Goal: Task Accomplishment & Management: Manage account settings

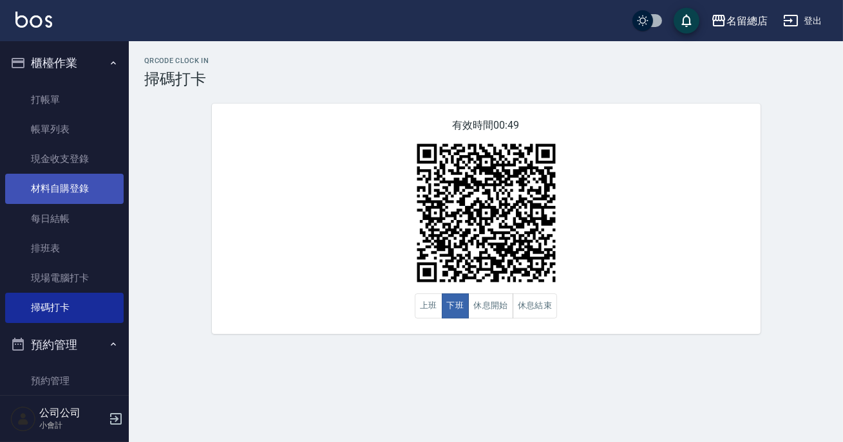
click at [58, 189] on link "材料自購登錄" at bounding box center [64, 189] width 118 height 30
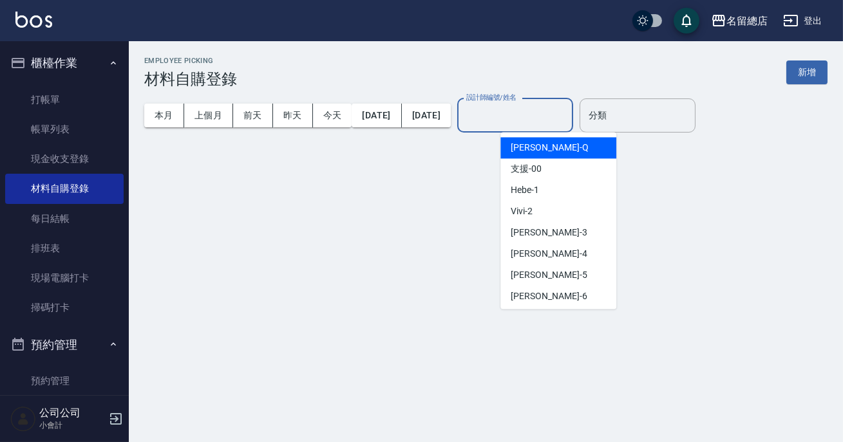
click at [561, 125] on input "設計師編號/姓名" at bounding box center [515, 115] width 104 height 23
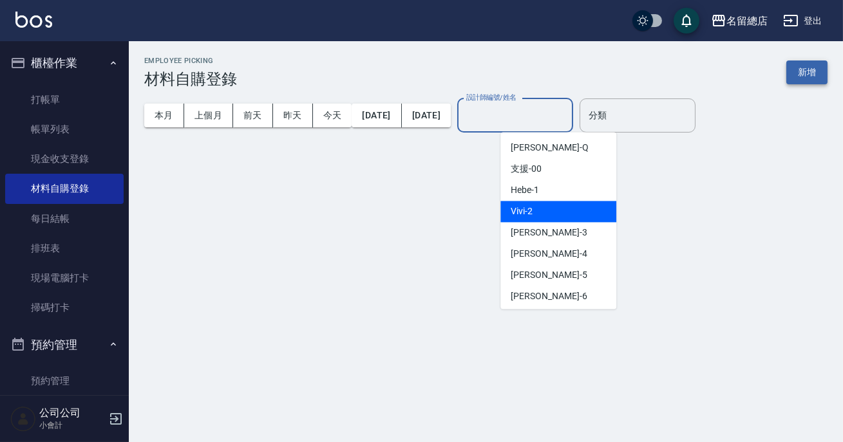
click at [810, 75] on button "新增" at bounding box center [806, 73] width 41 height 24
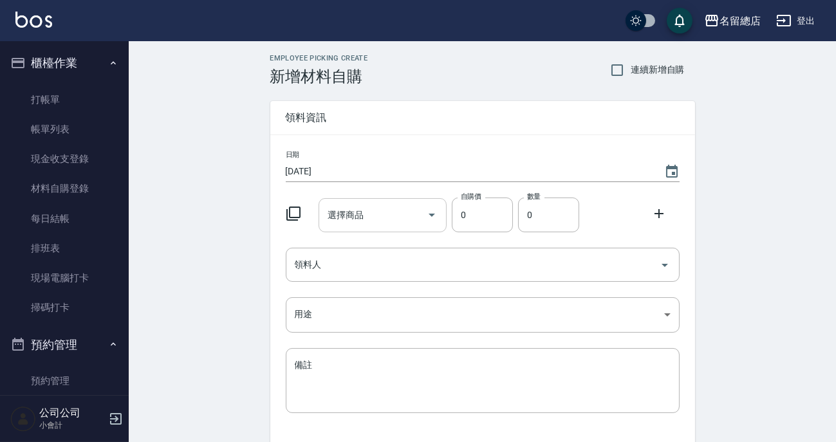
click at [393, 218] on input "選擇商品" at bounding box center [372, 215] width 97 height 23
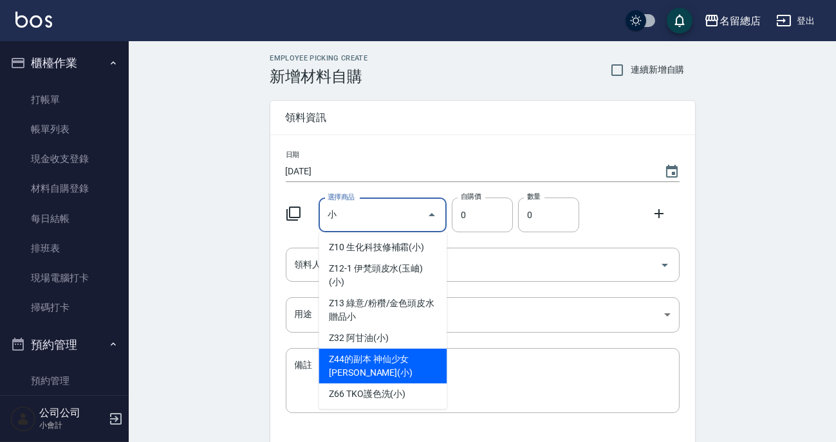
scroll to position [644, 0]
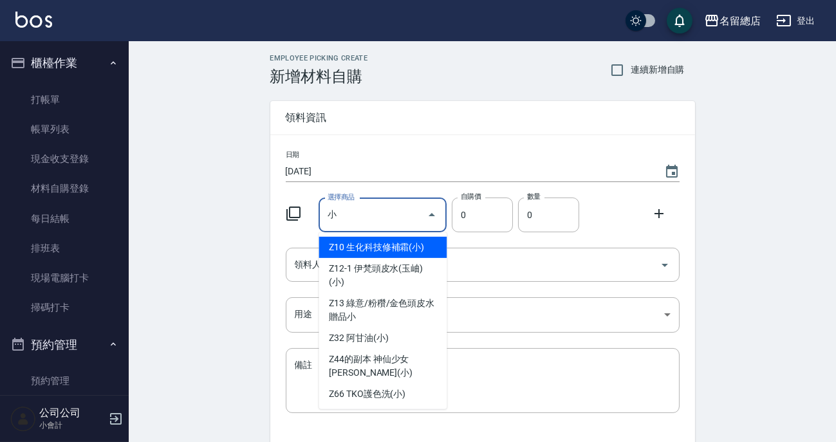
click at [354, 253] on li "Z10 生化科技修補霜(小)" at bounding box center [383, 247] width 128 height 21
type input "生化科技修補霜(小)"
type input "80"
type input "1"
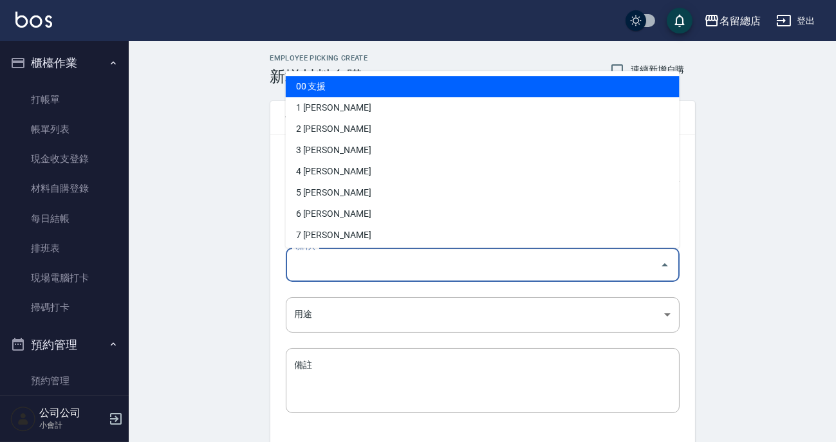
click at [353, 263] on input "領料人" at bounding box center [473, 265] width 363 height 23
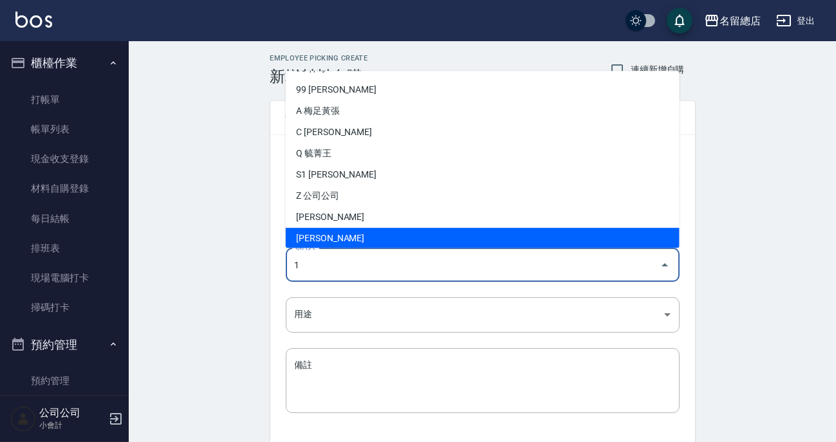
scroll to position [0, 0]
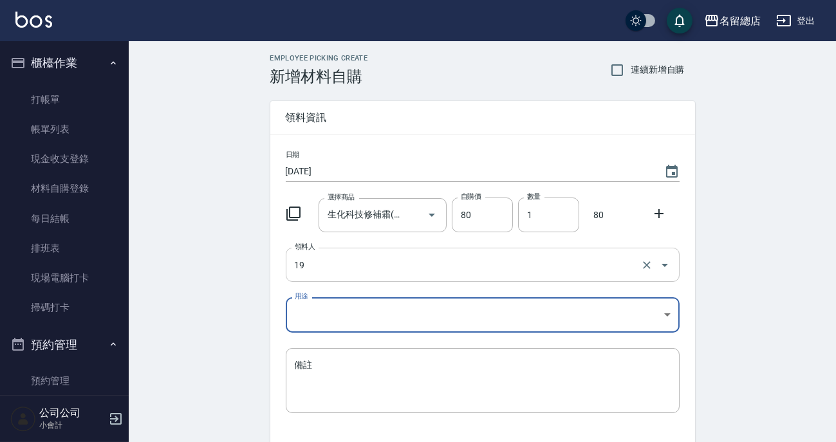
type input "19 [PERSON_NAME]"
click at [436, 321] on body "名留總店 登出 櫃檯作業 打帳單 帳單列表 現金收支登錄 材料自購登錄 每日結帳 排班表 現場電腦打卡 掃碼打卡 預約管理 預約管理 單日預約紀錄 單週預約紀…" at bounding box center [418, 265] width 836 height 530
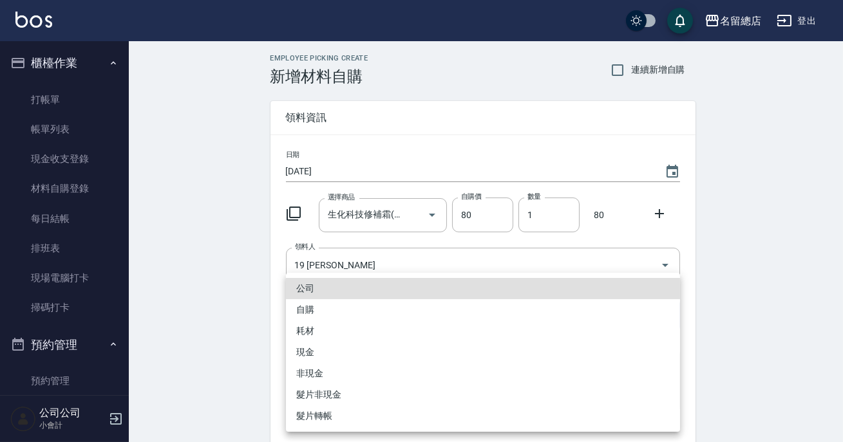
click at [376, 321] on li "耗材" at bounding box center [483, 331] width 394 height 21
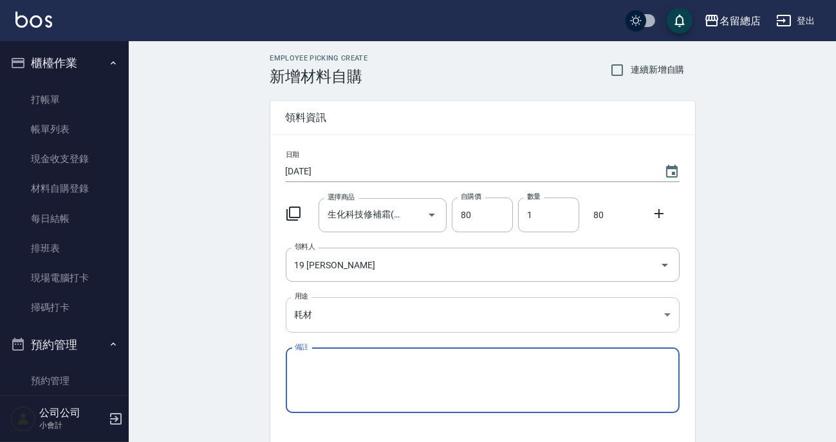
click at [360, 318] on body "名留總店 登出 櫃檯作業 打帳單 帳單列表 現金收支登錄 材料自購登錄 每日結帳 排班表 現場電腦打卡 掃碼打卡 預約管理 預約管理 單日預約紀錄 單週預約紀…" at bounding box center [418, 265] width 836 height 530
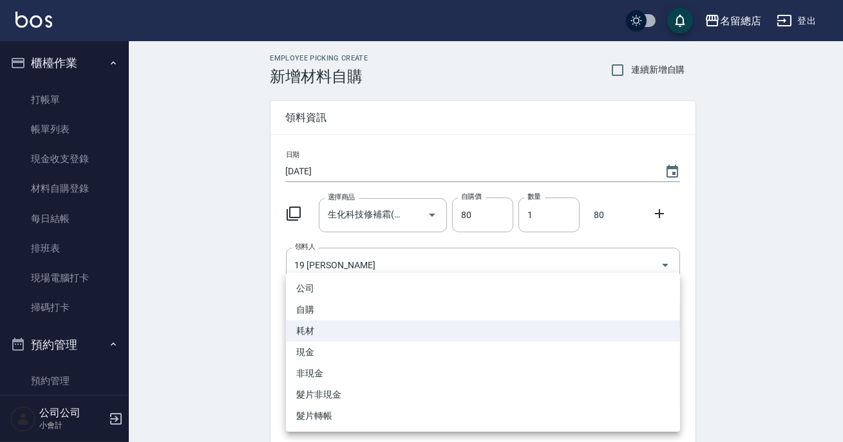
click at [312, 314] on li "自購" at bounding box center [483, 309] width 394 height 21
type input "自購"
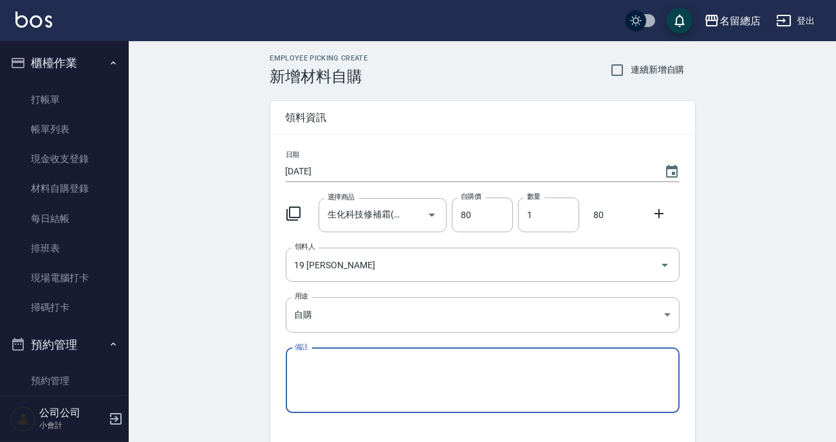
scroll to position [89, 0]
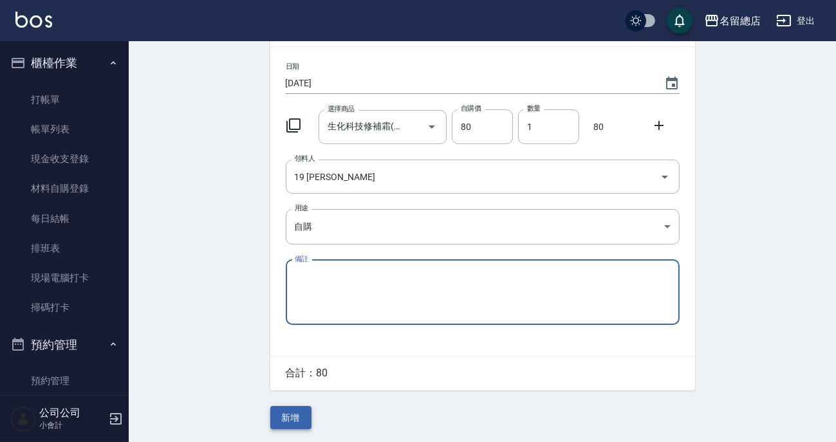
click at [277, 418] on button "新增" at bounding box center [290, 418] width 41 height 24
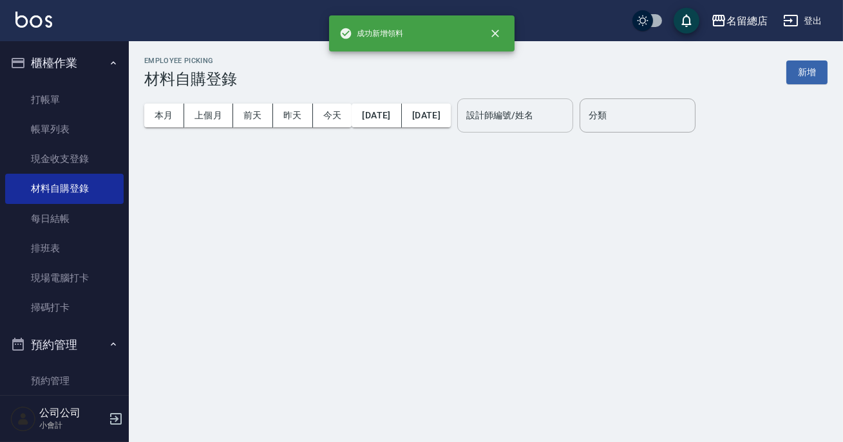
click at [528, 115] on input "設計師編號/姓名" at bounding box center [515, 115] width 104 height 23
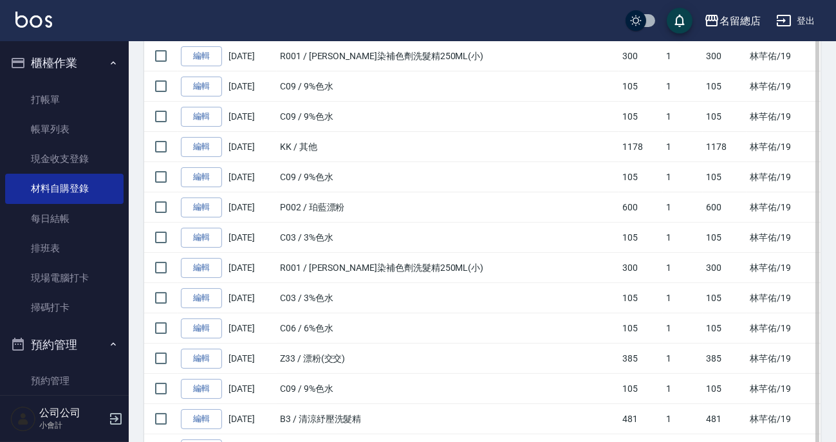
scroll to position [498, 0]
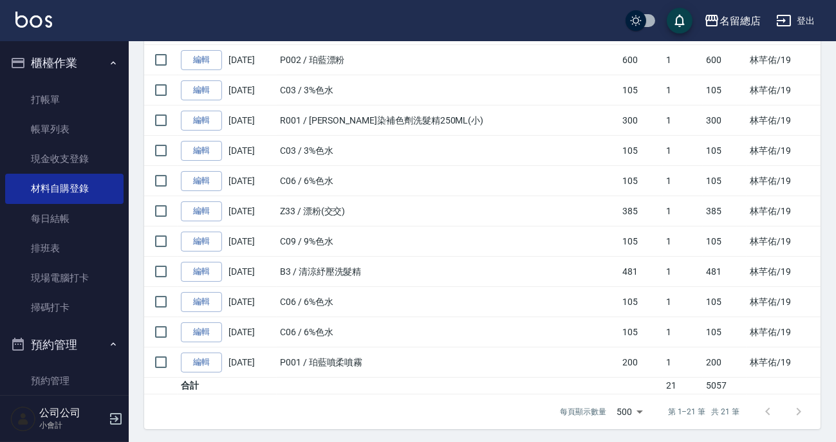
type input "Leila-19"
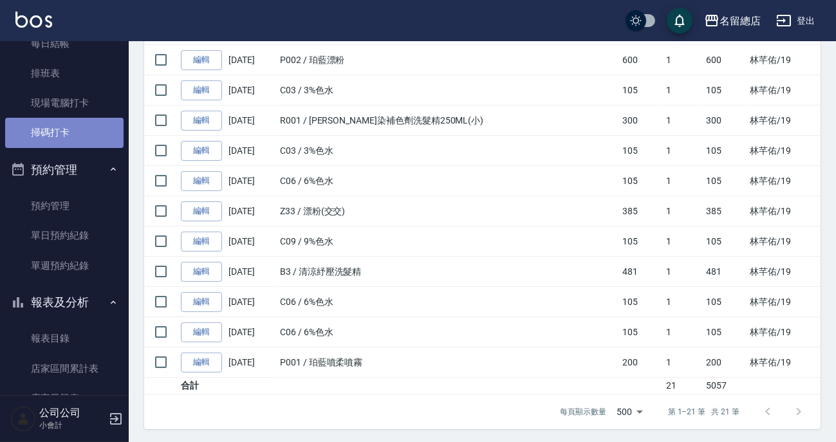
click at [73, 133] on link "掃碼打卡" at bounding box center [64, 133] width 118 height 30
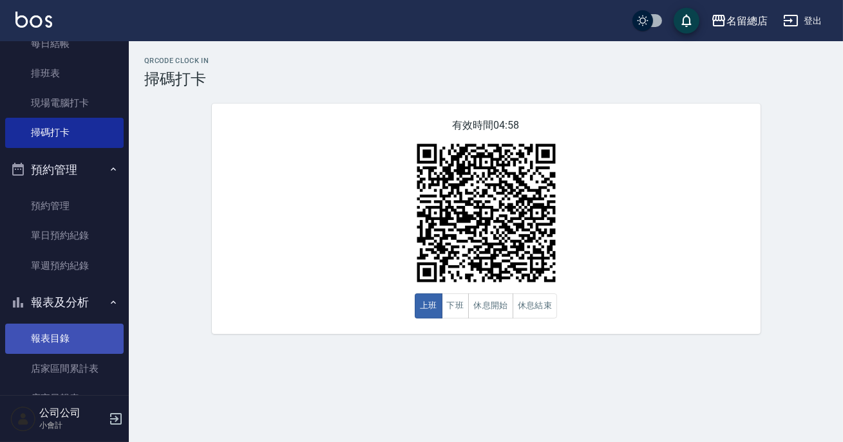
click at [57, 337] on link "報表目錄" at bounding box center [64, 339] width 118 height 30
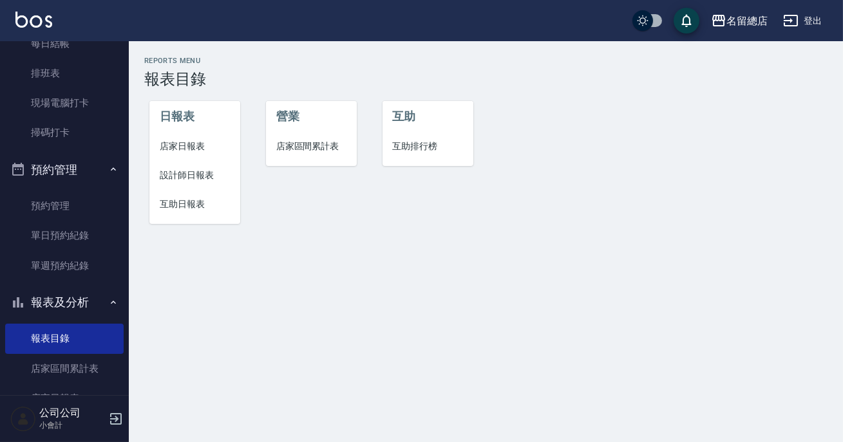
click at [187, 178] on span "設計師日報表" at bounding box center [195, 176] width 70 height 14
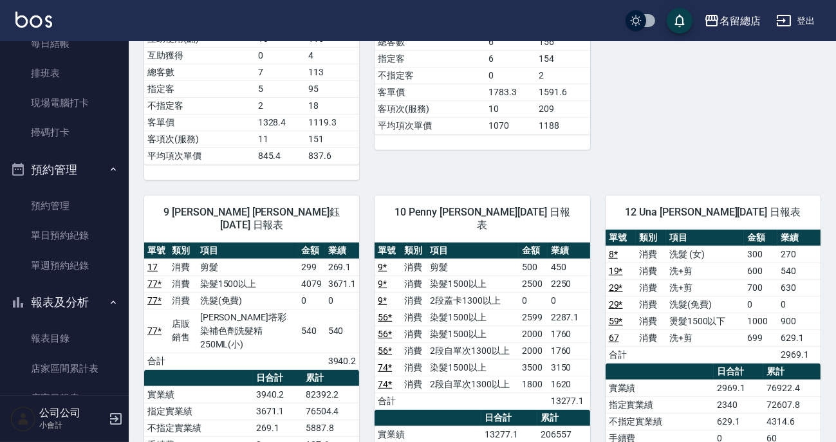
scroll to position [1170, 0]
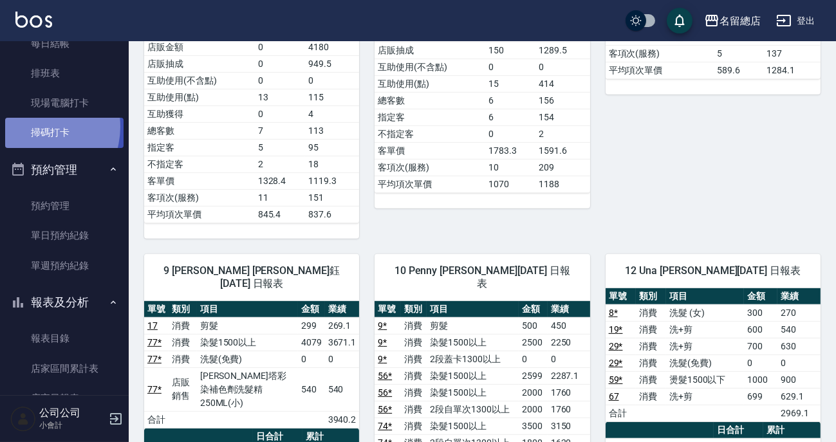
click at [33, 126] on link "掃碼打卡" at bounding box center [64, 133] width 118 height 30
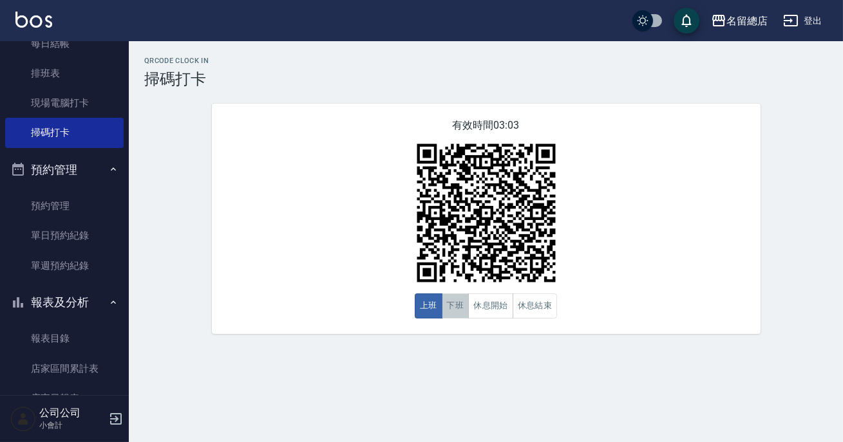
click at [457, 308] on button "下班" at bounding box center [456, 305] width 28 height 25
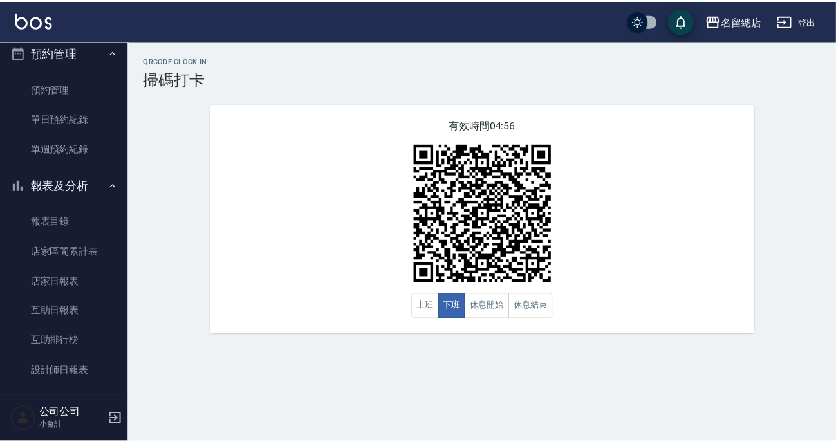
scroll to position [351, 0]
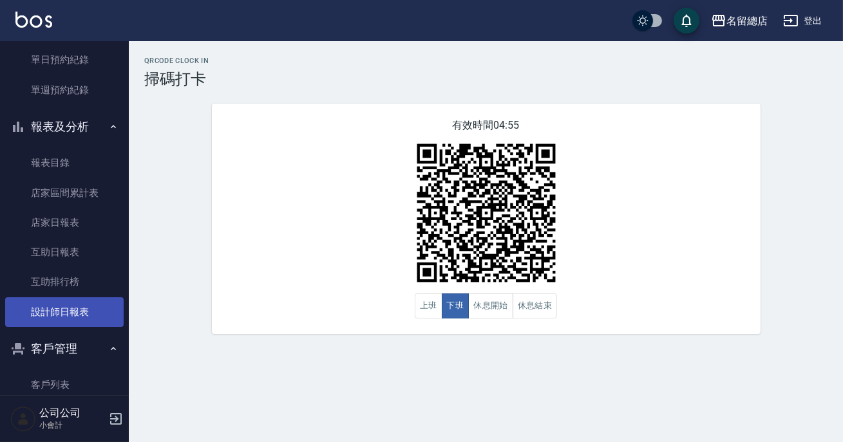
click at [74, 305] on link "設計師日報表" at bounding box center [64, 312] width 118 height 30
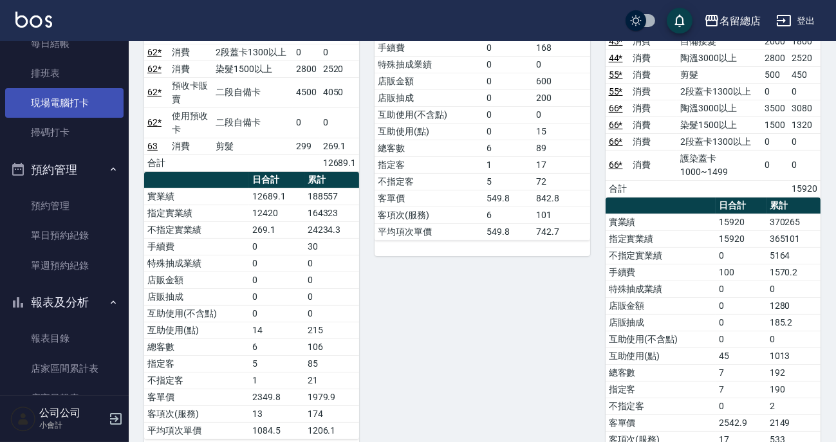
scroll to position [58, 0]
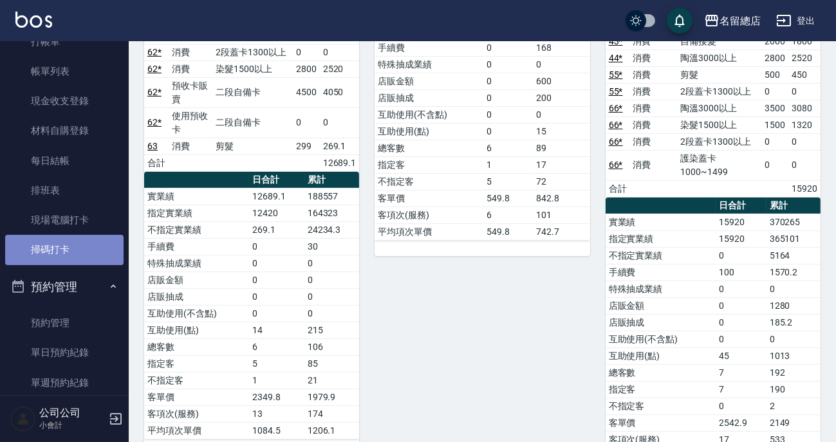
click at [84, 236] on link "掃碼打卡" at bounding box center [64, 250] width 118 height 30
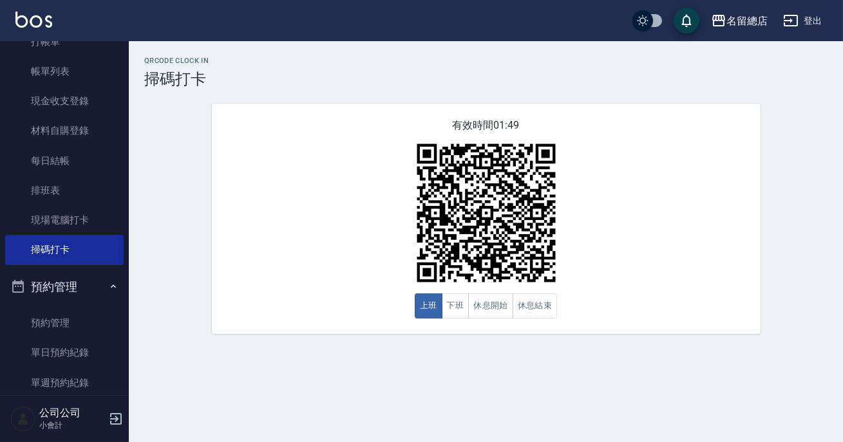
click at [374, 191] on div "有效時間 01:49 上班 下班 休息開始 休息結束" at bounding box center [486, 219] width 548 height 230
drag, startPoint x: 0, startPoint y: 381, endPoint x: 583, endPoint y: 386, distance: 583.2
click at [13, 384] on nav "櫃檯作業 打帳單 帳單列表 現金收支登錄 材料自購登錄 每日結帳 排班表 現場電腦打卡 掃碼打卡 預約管理 預約管理 單日預約紀錄 單週預約紀錄 報表及分析 …" at bounding box center [64, 218] width 129 height 354
click at [440, 319] on div "有效時間 01:47 上班 下班 休息開始 休息結束" at bounding box center [486, 219] width 548 height 230
click at [453, 311] on button "下班" at bounding box center [456, 305] width 28 height 25
